Goal: Find specific page/section: Find specific page/section

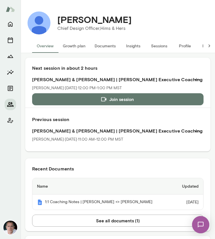
scroll to position [80, 0]
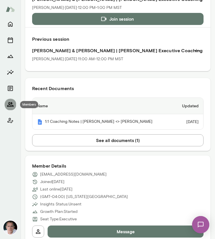
click at [7, 103] on icon "Members" at bounding box center [10, 104] width 7 height 7
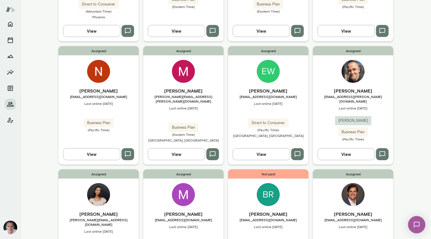
scroll to position [267, 0]
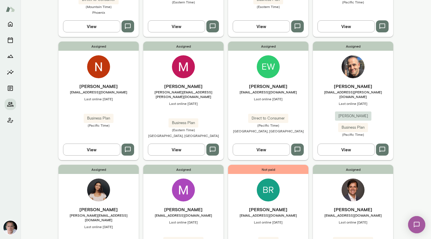
click at [215, 56] on img at bounding box center [268, 66] width 23 height 23
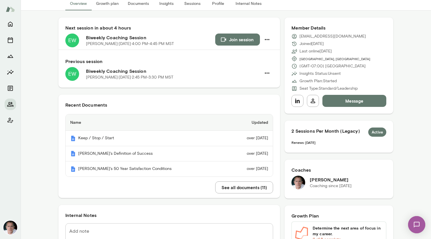
click at [215, 188] on button "See all documents ( 11 )" at bounding box center [244, 187] width 58 height 12
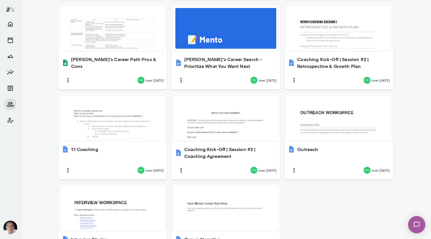
scroll to position [310, 0]
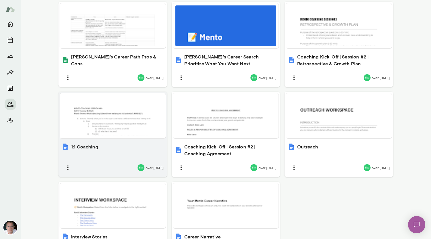
click at [126, 112] on div at bounding box center [112, 115] width 101 height 41
